Goal: Transaction & Acquisition: Purchase product/service

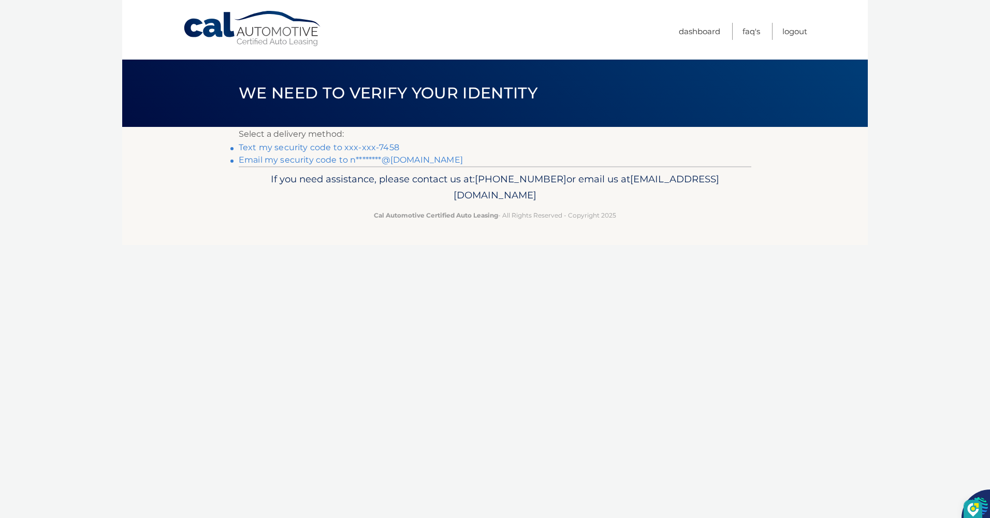
click at [379, 146] on link "Text my security code to xxx-xxx-7458" at bounding box center [319, 147] width 161 height 10
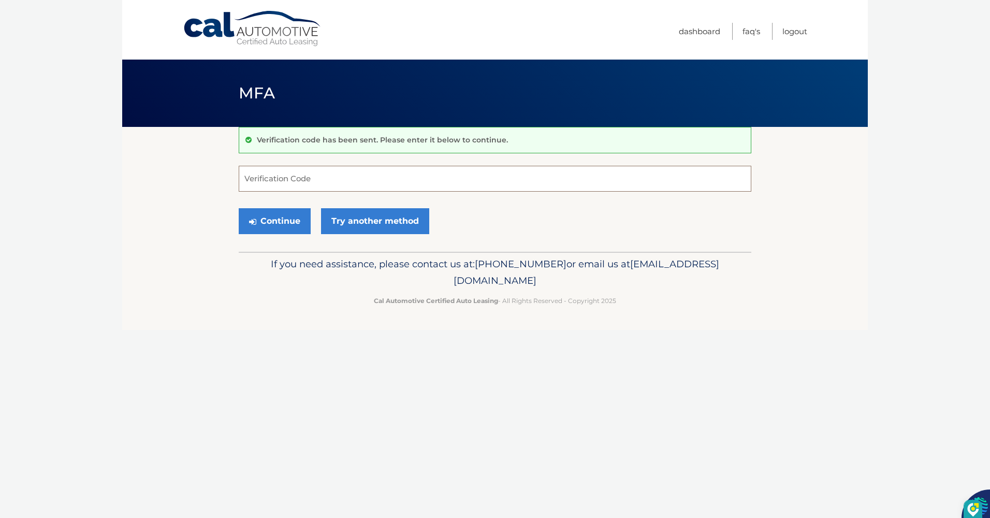
click at [260, 179] on input "Verification Code" at bounding box center [495, 179] width 513 height 26
type input "358135"
click at [273, 222] on button "Continue" at bounding box center [275, 221] width 72 height 26
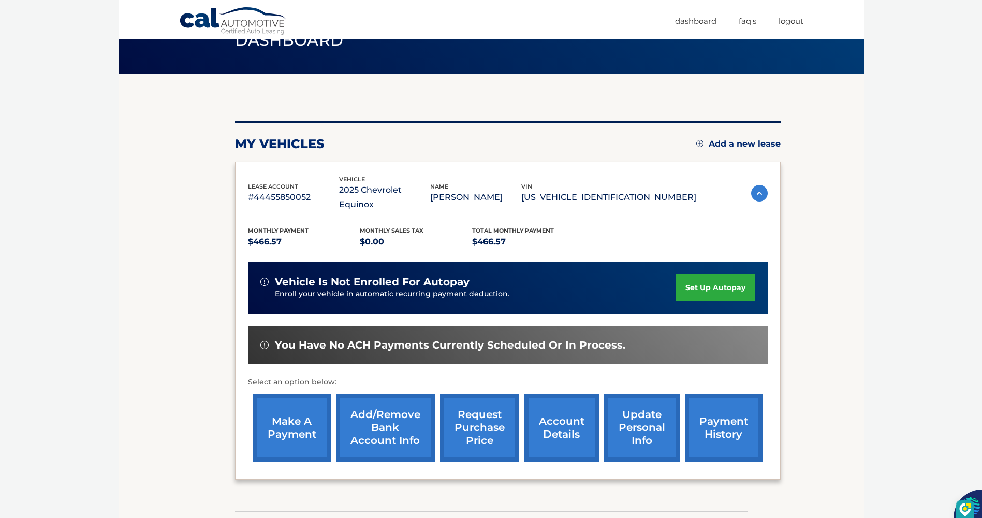
scroll to position [104, 0]
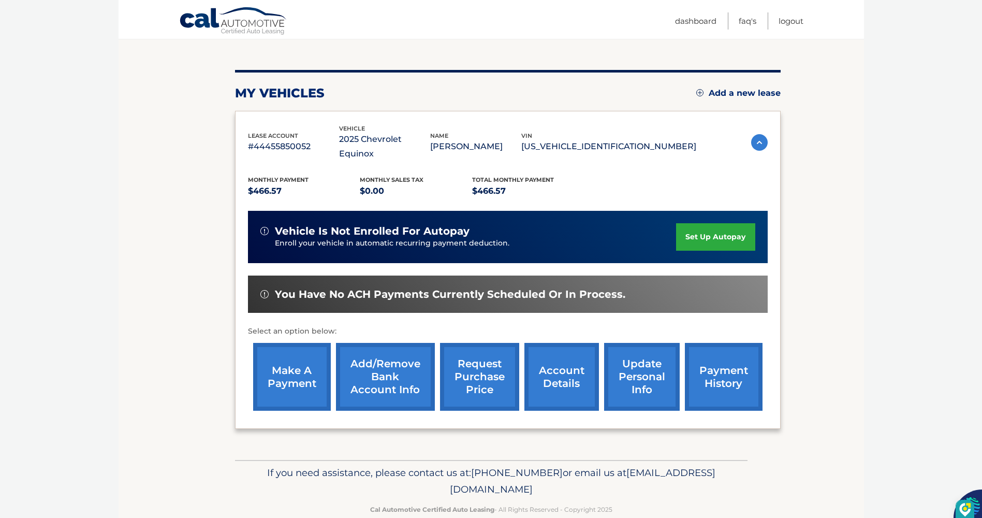
click at [296, 355] on link "make a payment" at bounding box center [292, 377] width 78 height 68
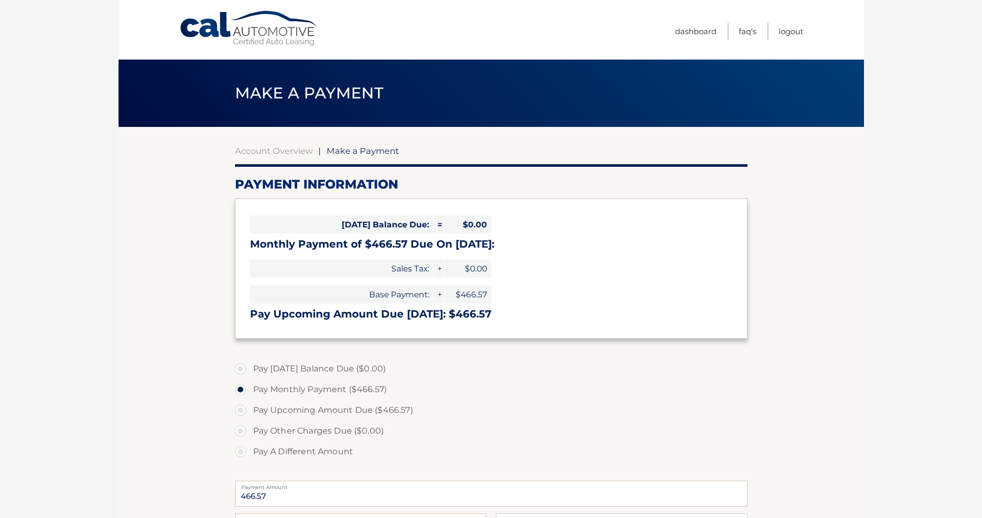
select select "NzYzMzA4ZjctZWI0ZS00MDliLWJhNzgtZjI2YzkyOTVmZGZm"
click at [350, 391] on label "Pay Monthly Payment ($466.57)" at bounding box center [491, 389] width 513 height 21
drag, startPoint x: 350, startPoint y: 391, endPoint x: 459, endPoint y: 376, distance: 109.8
click at [459, 376] on label "Pay Today's Balance Due ($0.00)" at bounding box center [491, 368] width 513 height 21
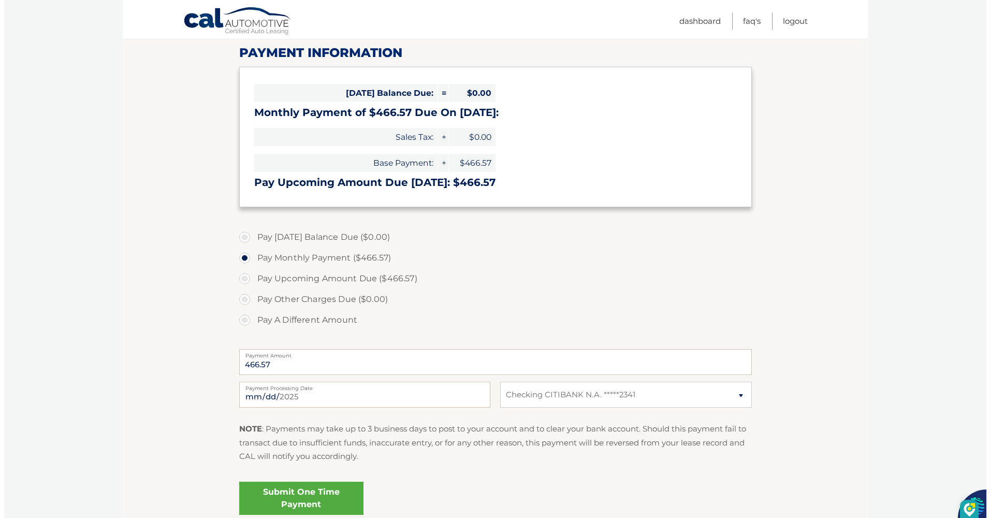
scroll to position [155, 0]
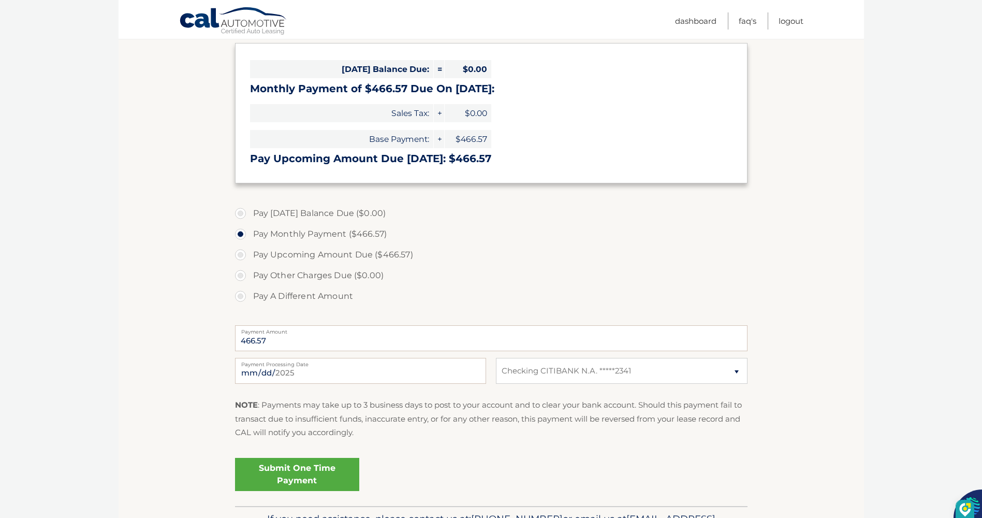
click at [289, 472] on link "Submit One Time Payment" at bounding box center [297, 474] width 124 height 33
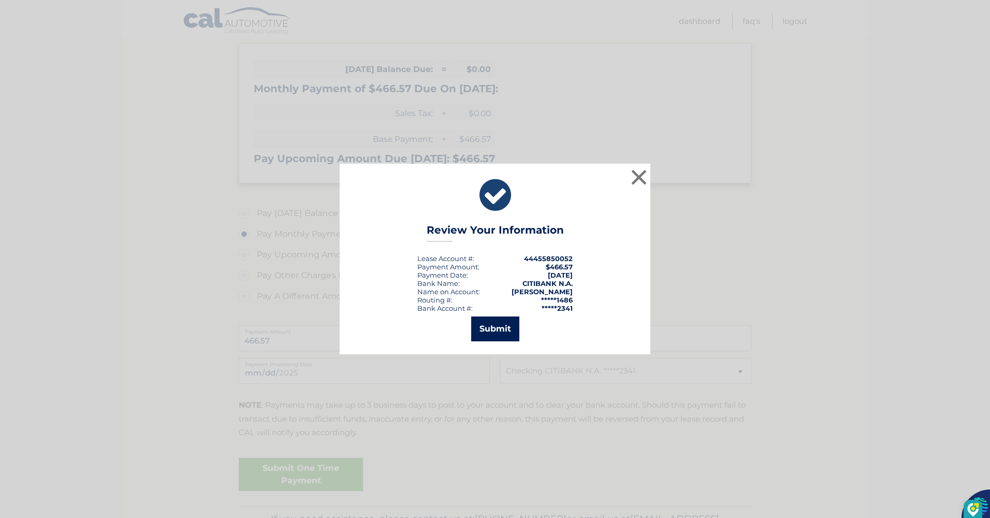
click at [491, 330] on button "Submit" at bounding box center [495, 328] width 48 height 25
